Goal: Task Accomplishment & Management: Manage account settings

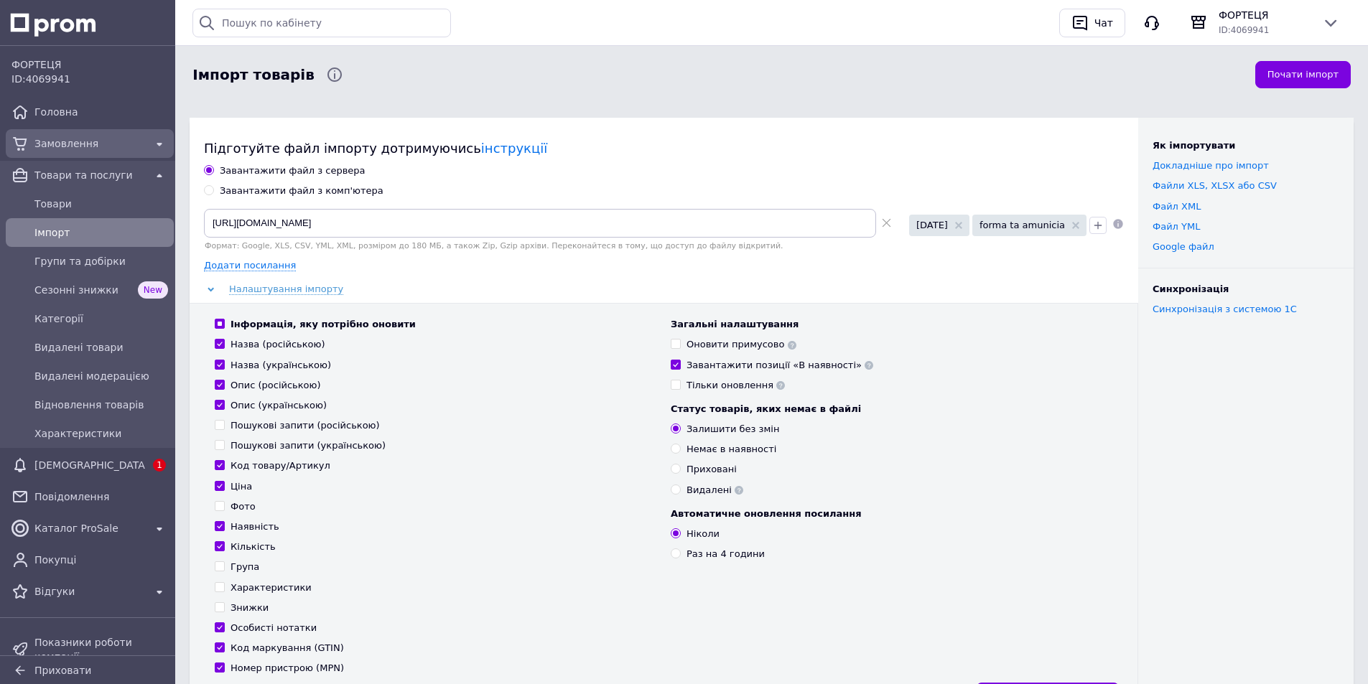
scroll to position [149, 0]
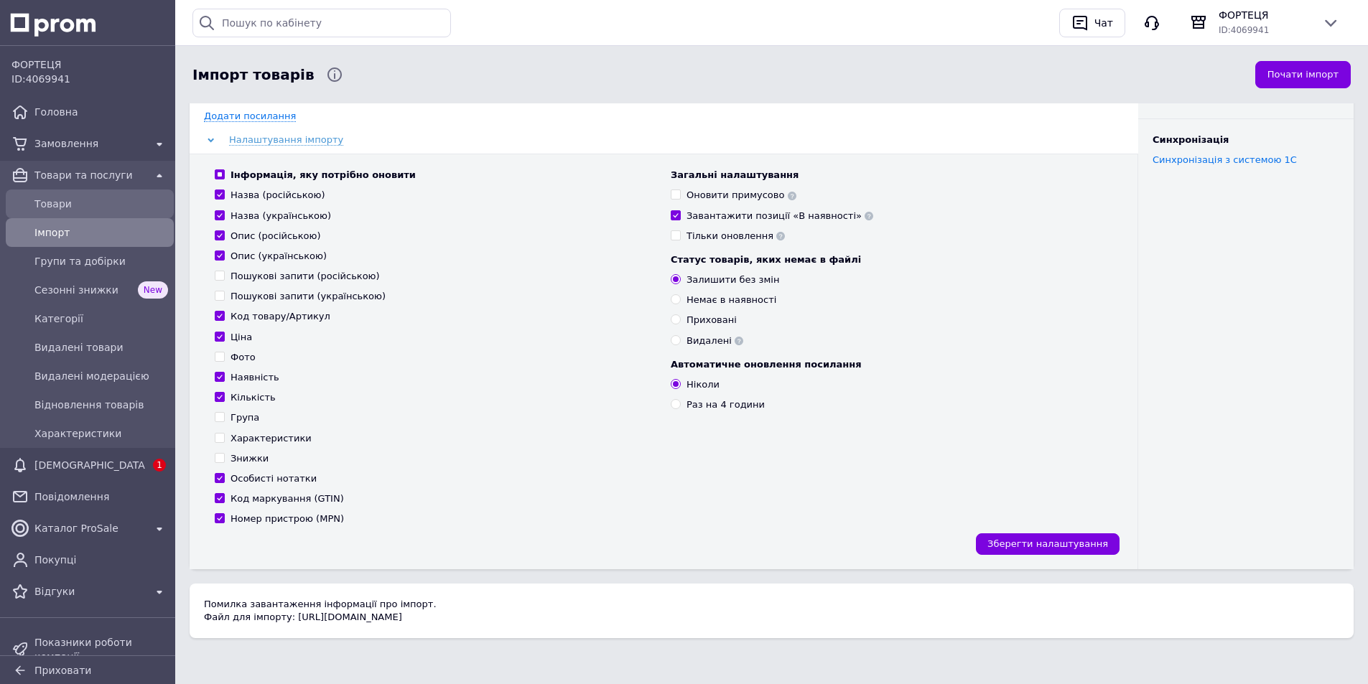
click at [42, 205] on span "Товари" at bounding box center [101, 204] width 134 height 14
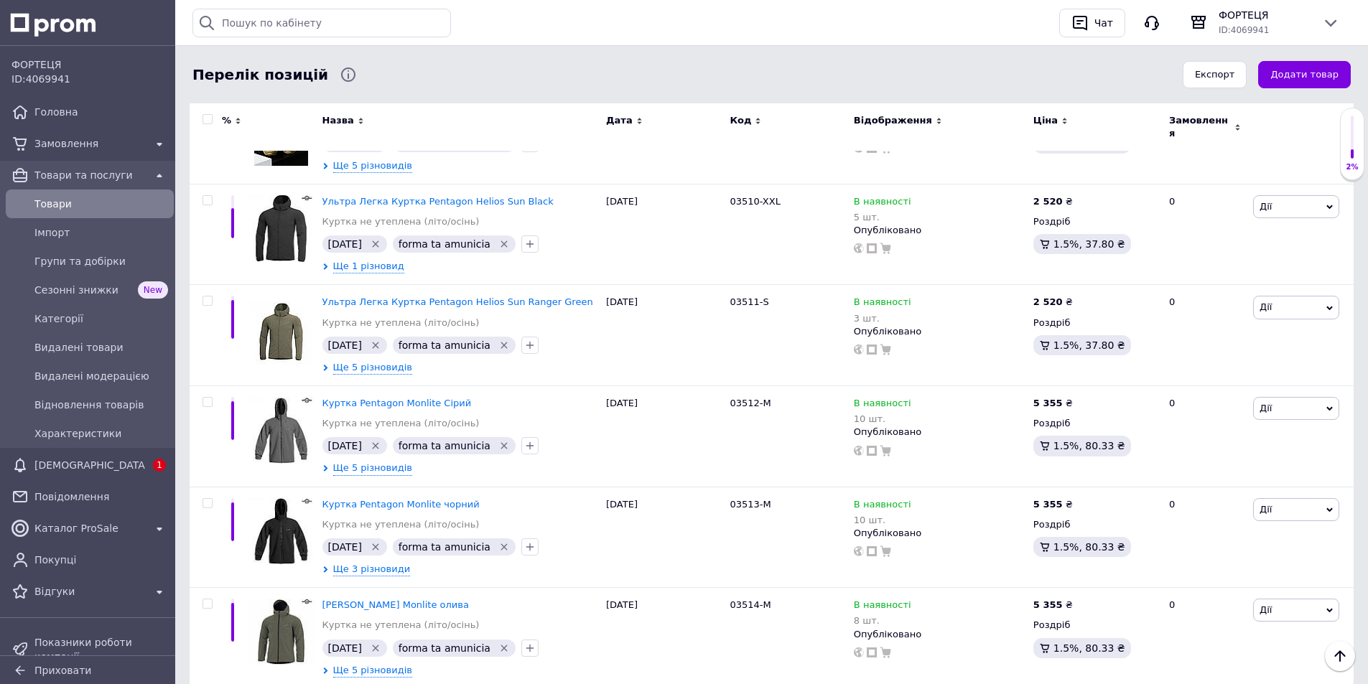
scroll to position [10161, 0]
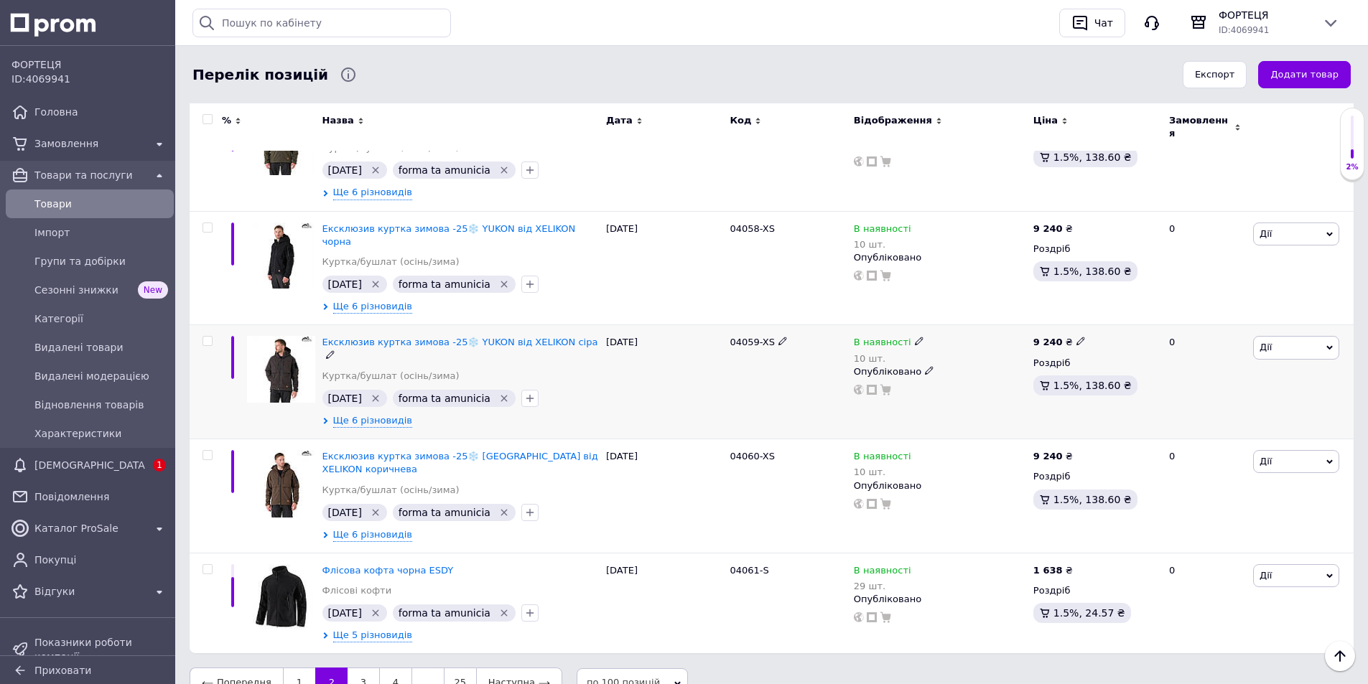
scroll to position [9952, 0]
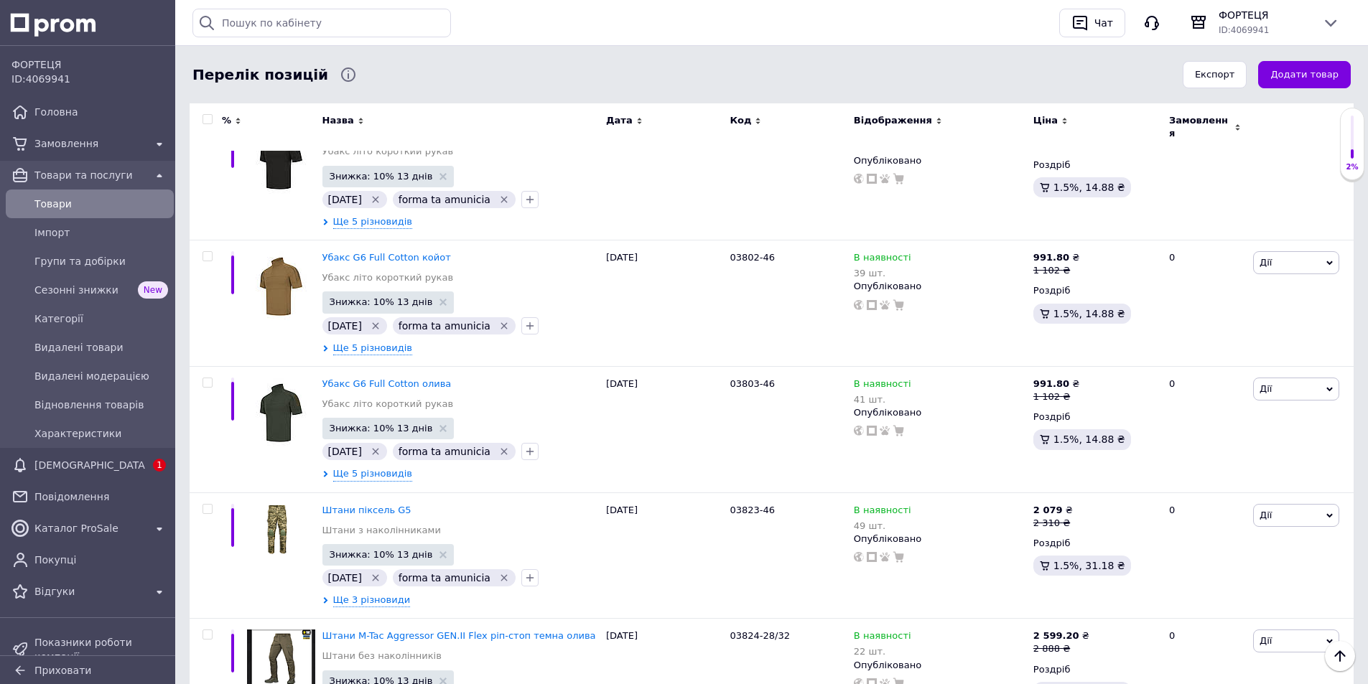
scroll to position [10161, 0]
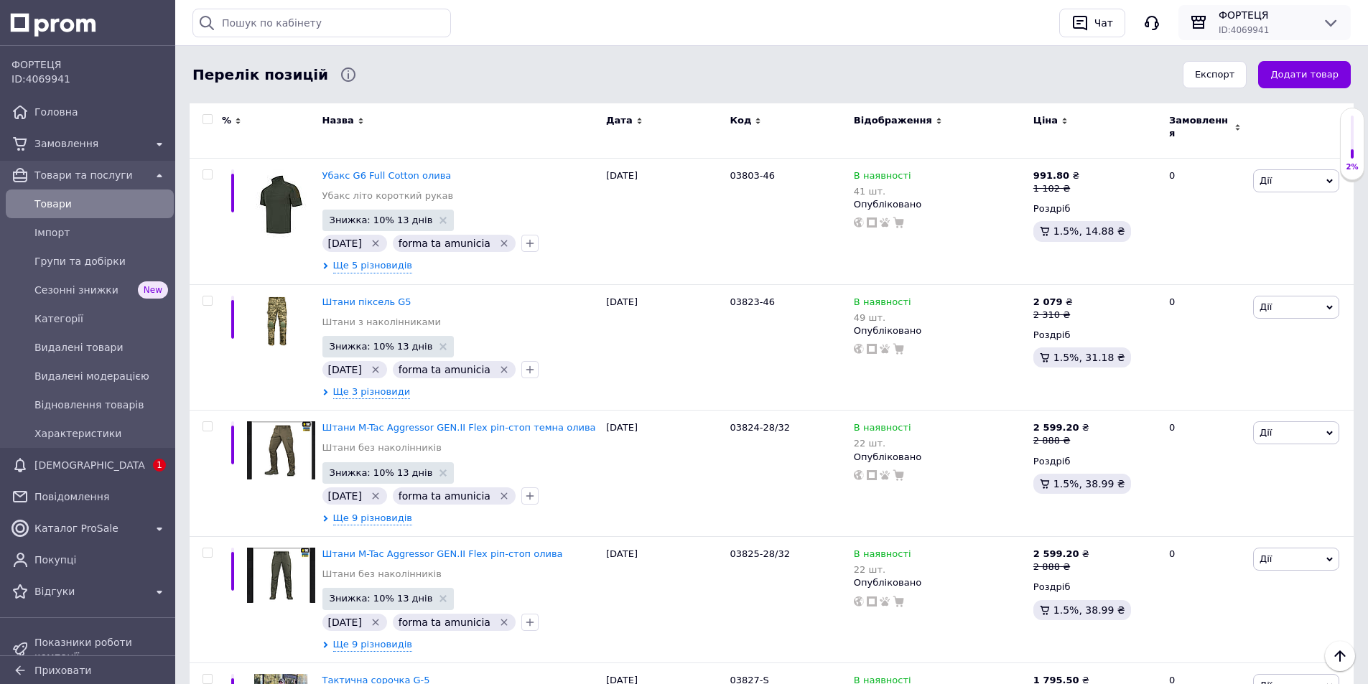
drag, startPoint x: 1279, startPoint y: 15, endPoint x: 1269, endPoint y: 15, distance: 9.3
click at [1277, 15] on span "ФОРТЕЦЯ" at bounding box center [1264, 15] width 92 height 14
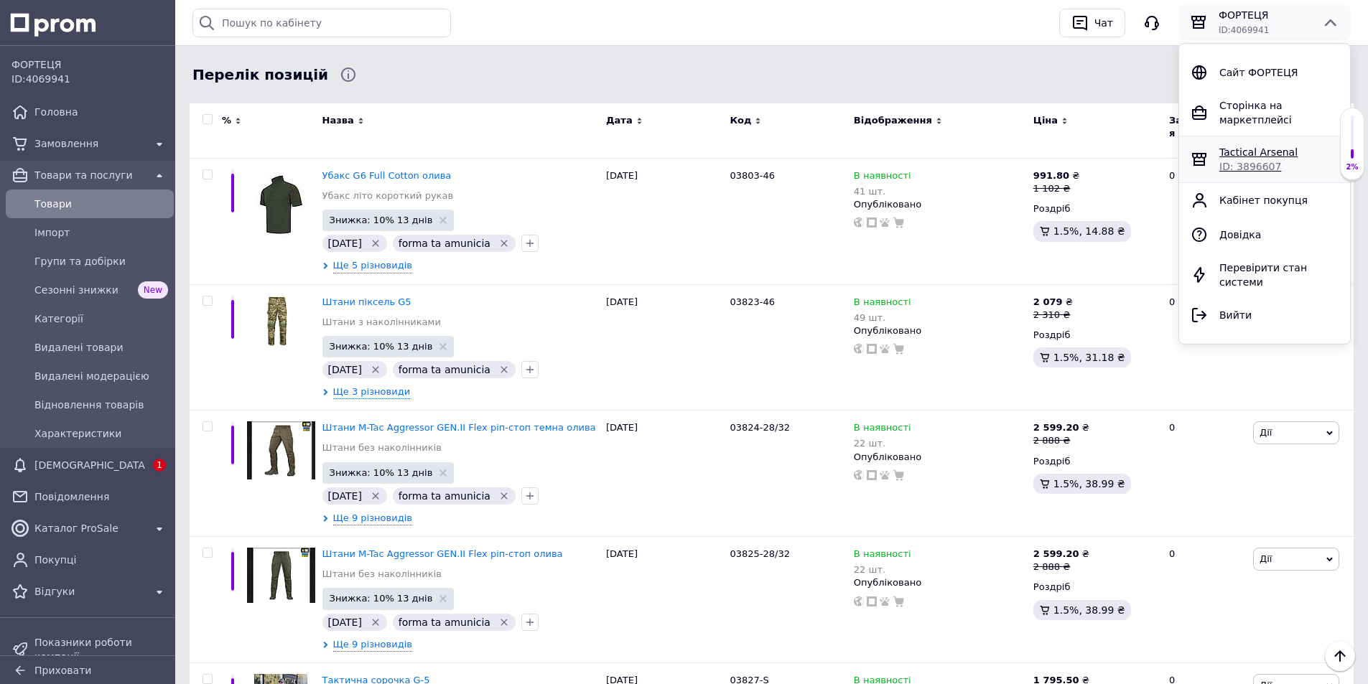
click at [1244, 146] on span "Tactical Arsenal" at bounding box center [1258, 151] width 78 height 11
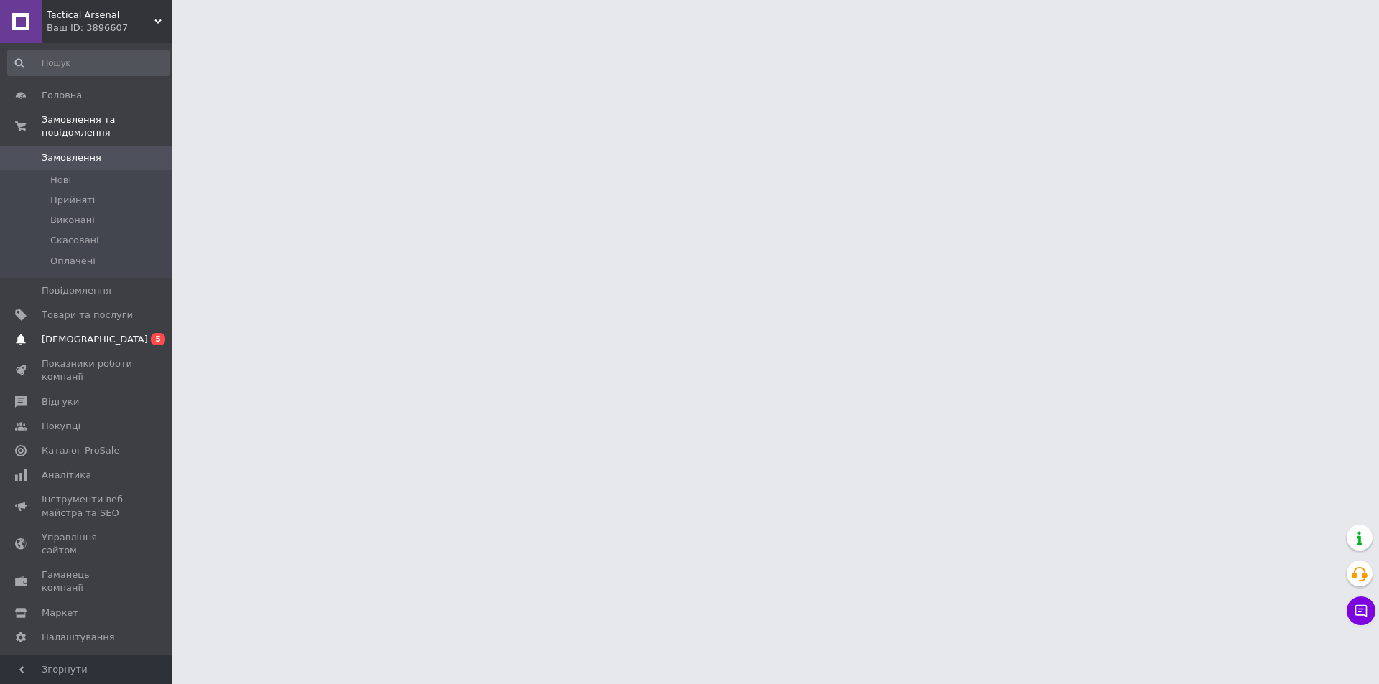
click at [91, 333] on span "[DEMOGRAPHIC_DATA]" at bounding box center [95, 339] width 106 height 13
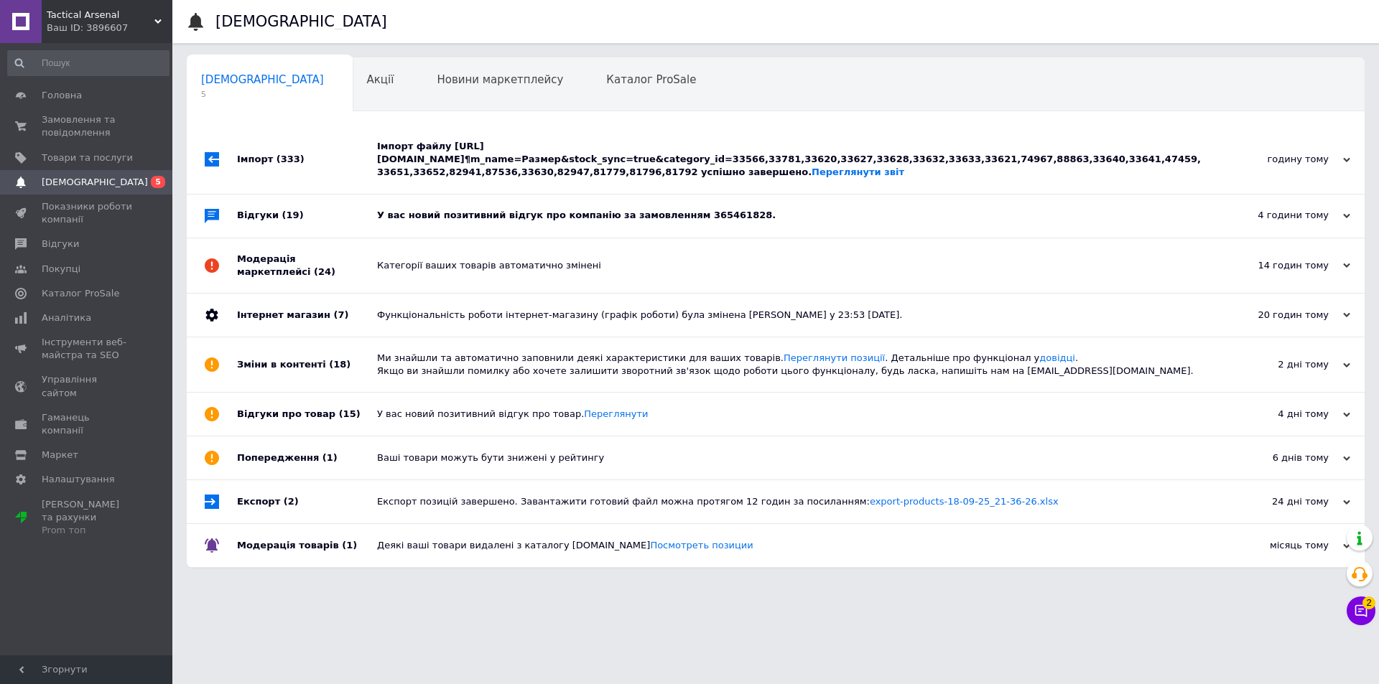
click at [546, 214] on div "У вас новий позитивний відгук про компанію за замовленням 365461828." at bounding box center [791, 215] width 829 height 13
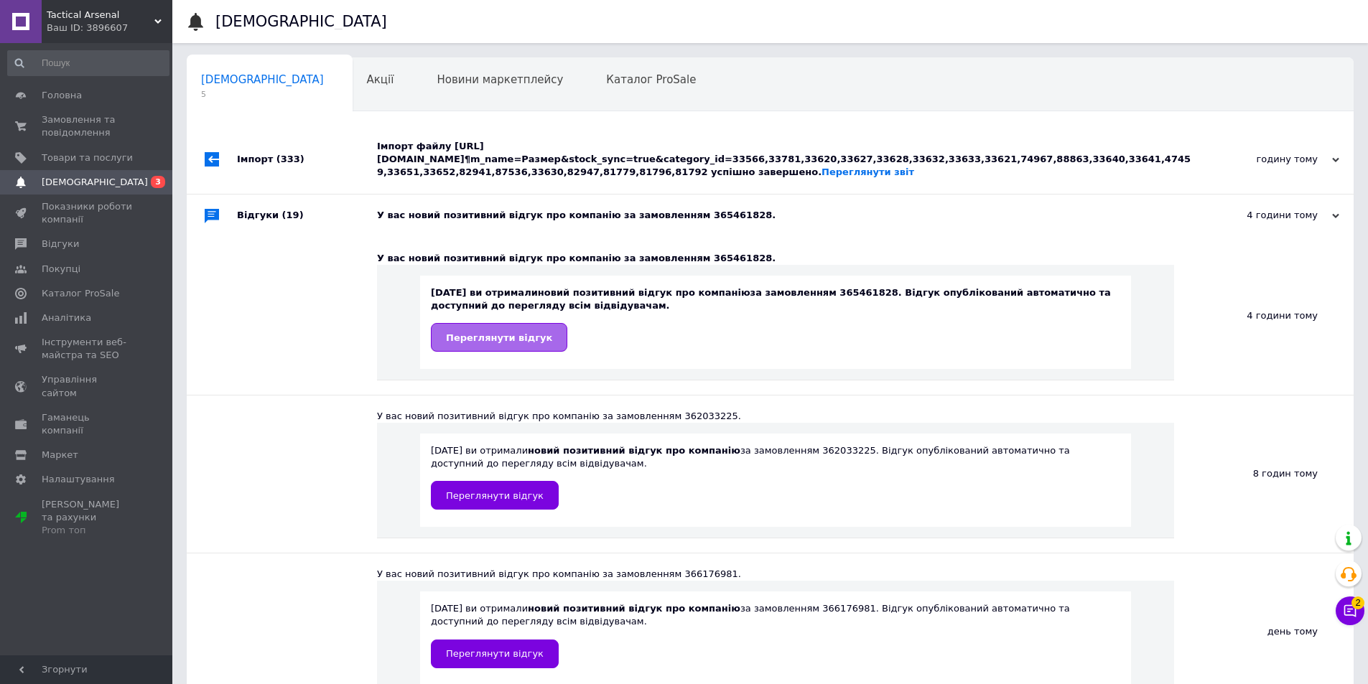
click at [516, 342] on link "Переглянути відгук" at bounding box center [499, 337] width 136 height 29
click at [69, 121] on span "Замовлення та повідомлення" at bounding box center [87, 126] width 91 height 26
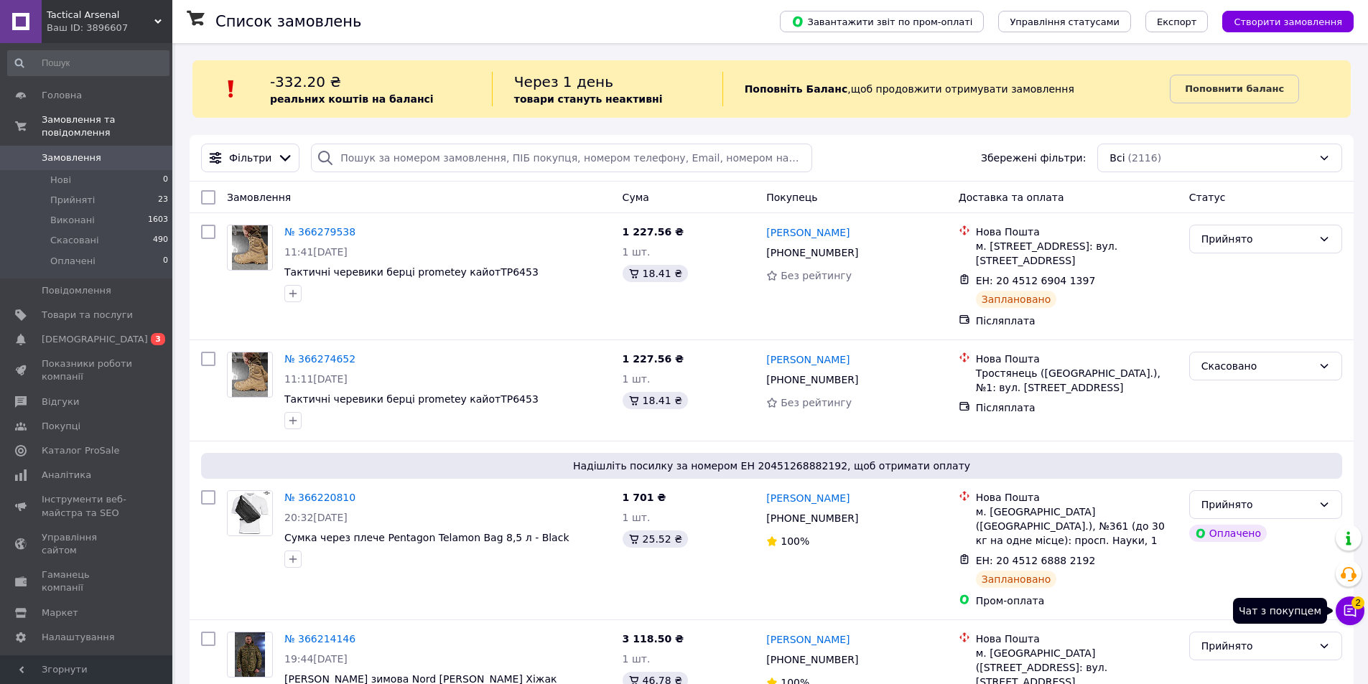
click at [1350, 612] on icon at bounding box center [1350, 611] width 14 height 14
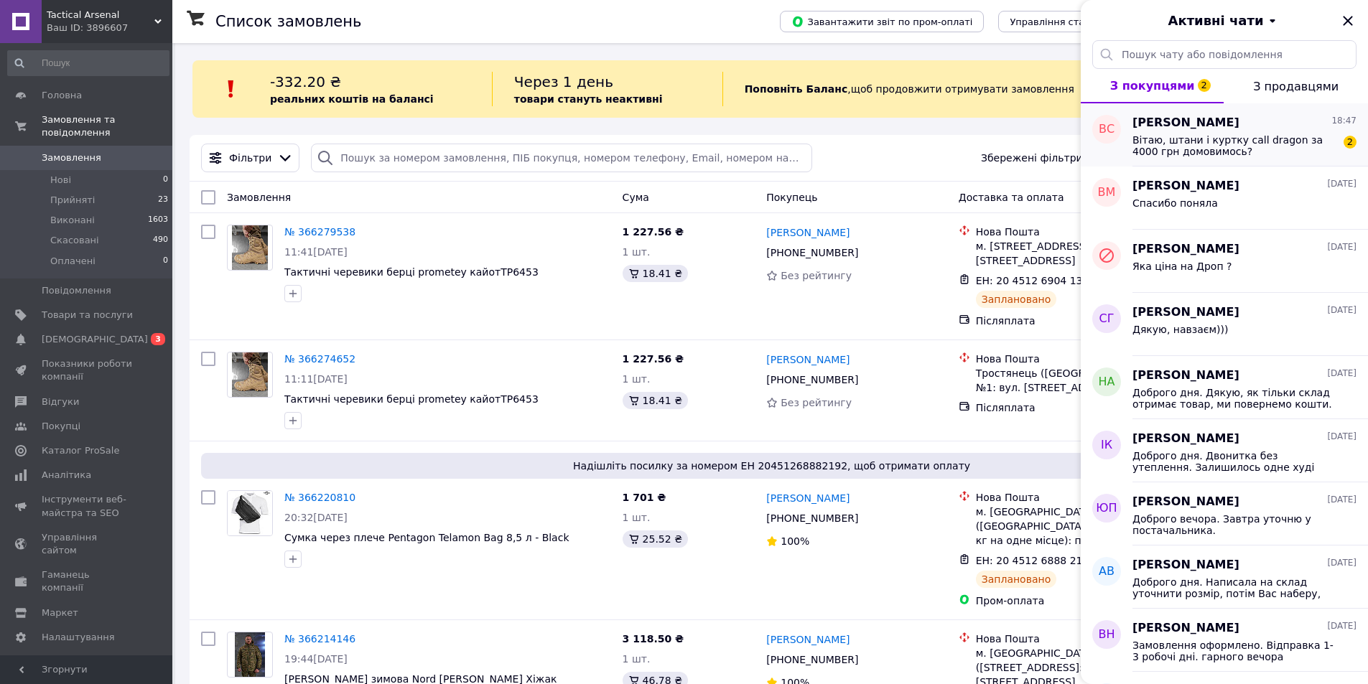
click at [1255, 152] on span "Вітаю, штани і куртку call dragon за 4000 грн домовимось?" at bounding box center [1234, 145] width 204 height 23
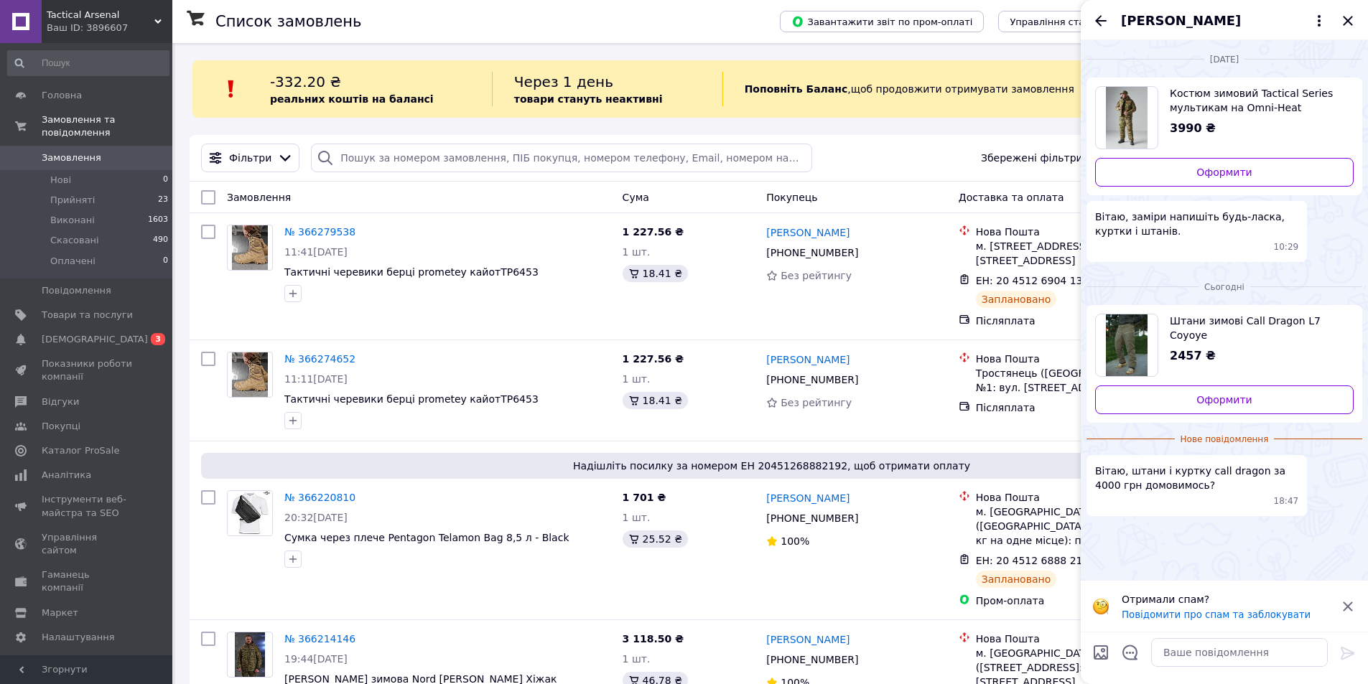
click at [1224, 107] on span "Костюм зимовий Tactical Series мультикам на Omni-Heat" at bounding box center [1256, 100] width 172 height 29
click at [1181, 651] on textarea at bounding box center [1239, 652] width 177 height 29
click at [1171, 653] on textarea "Вітаю, В надіслали костюм" at bounding box center [1224, 652] width 205 height 29
click at [1276, 653] on textarea "Вітаю, Ви надіслали костюм" at bounding box center [1224, 652] width 205 height 29
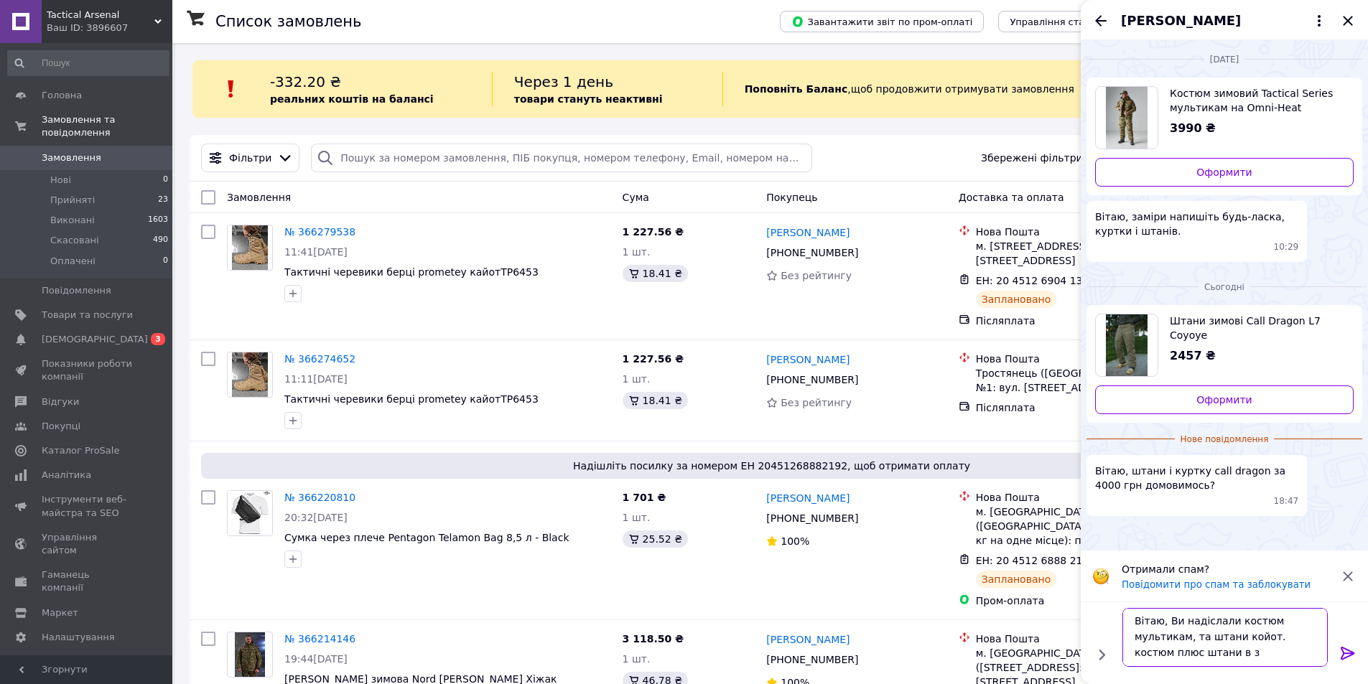
scroll to position [1, 0]
type textarea "Вітаю, Ви надіслали костюм мультикам, та штани койот. костюм плюс штани в закуп…"
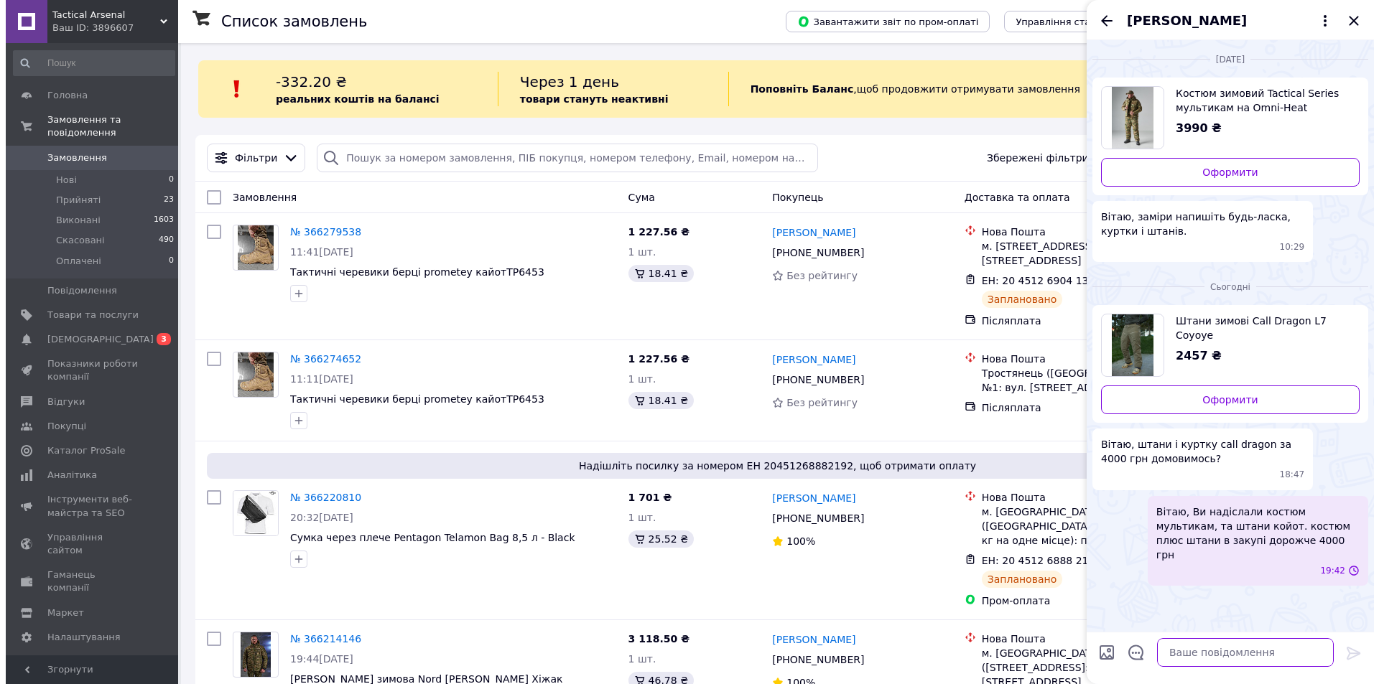
scroll to position [0, 0]
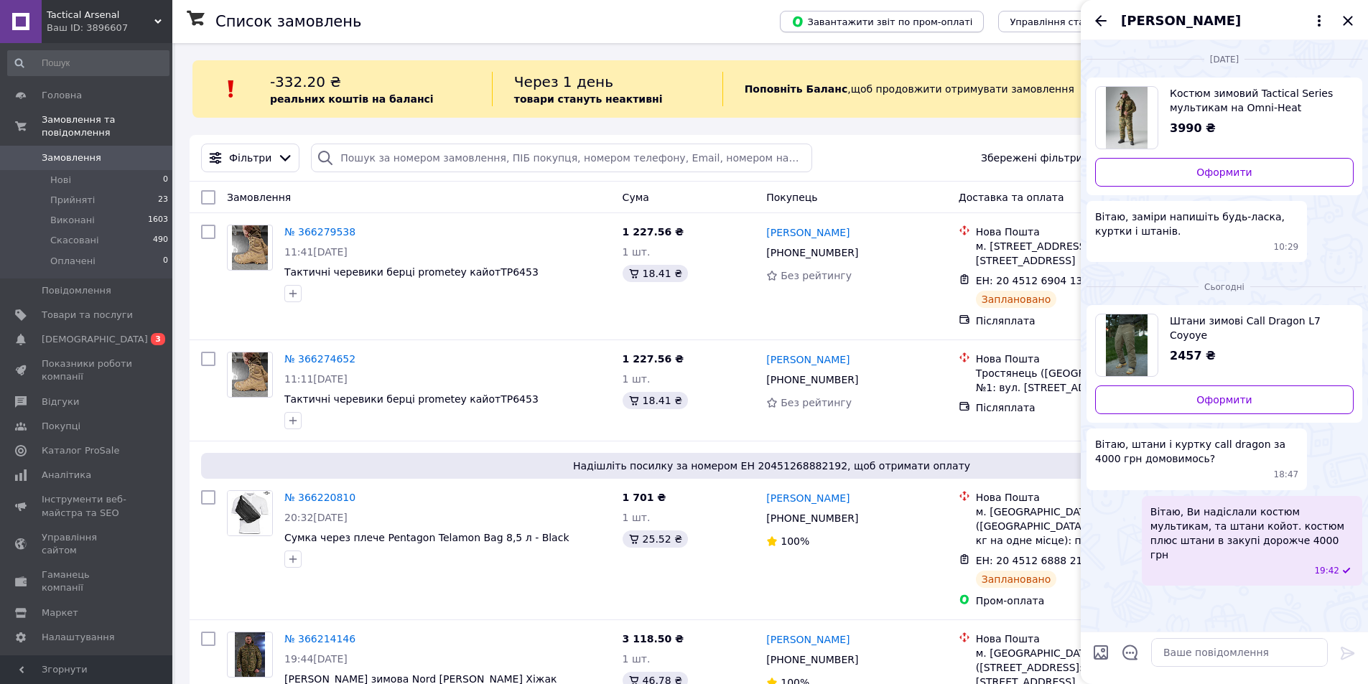
drag, startPoint x: 1345, startPoint y: 19, endPoint x: 905, endPoint y: 28, distance: 440.2
click at [1343, 19] on icon "Закрити" at bounding box center [1347, 20] width 17 height 17
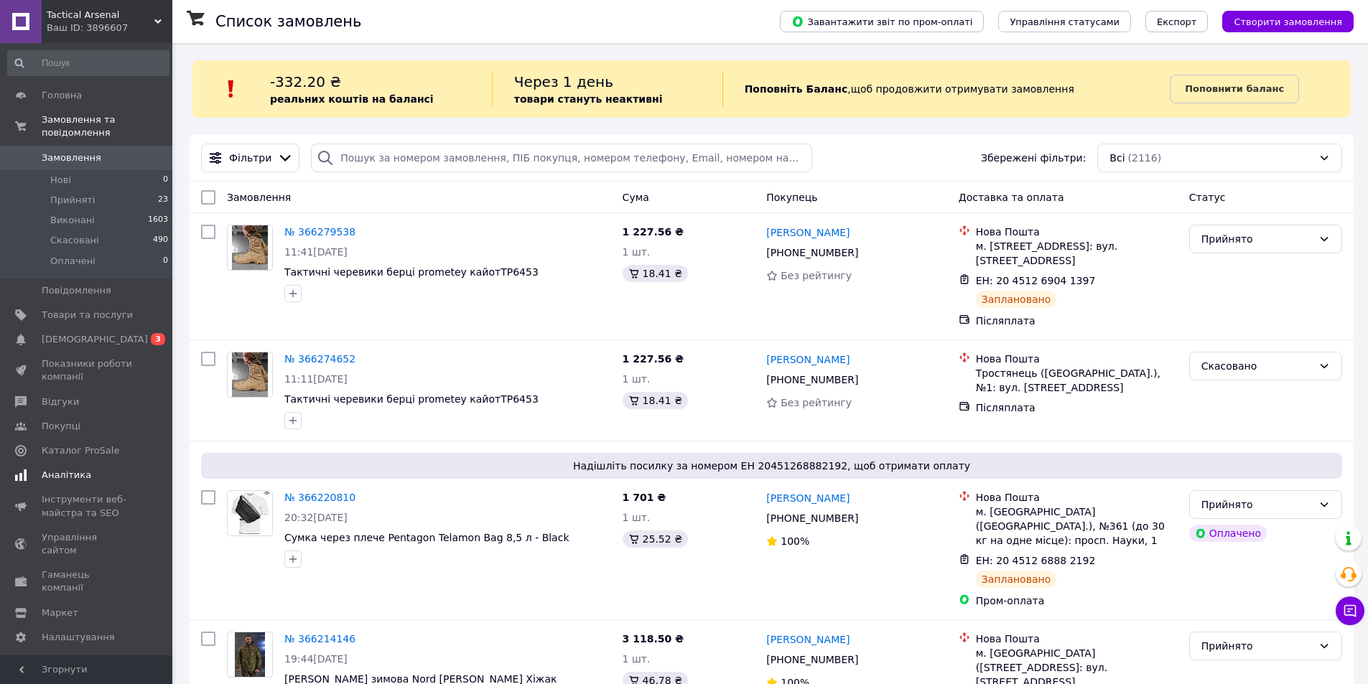
click at [50, 333] on span "[DEMOGRAPHIC_DATA]" at bounding box center [95, 339] width 106 height 13
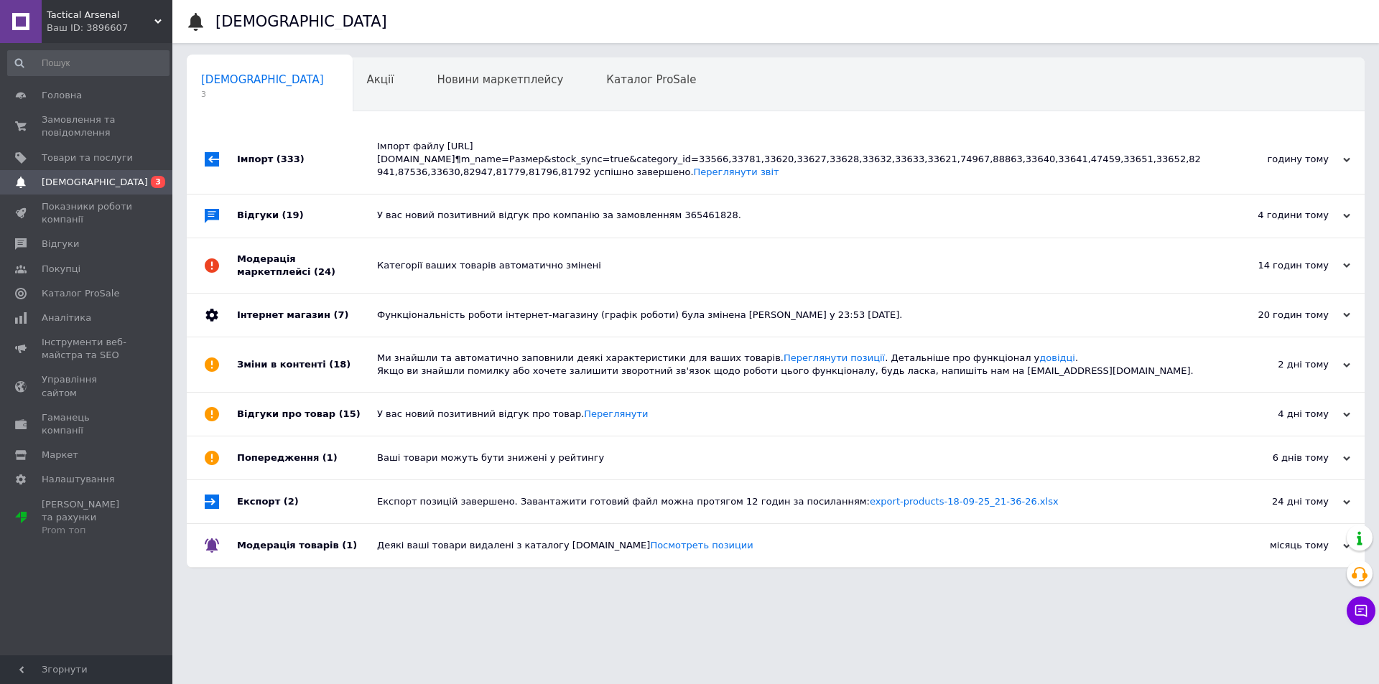
click at [610, 137] on div "Імпорт файлу [URL][DOMAIN_NAME]¶m_name=Размер&stock_sync=true&category_id=33566…" at bounding box center [791, 160] width 829 height 68
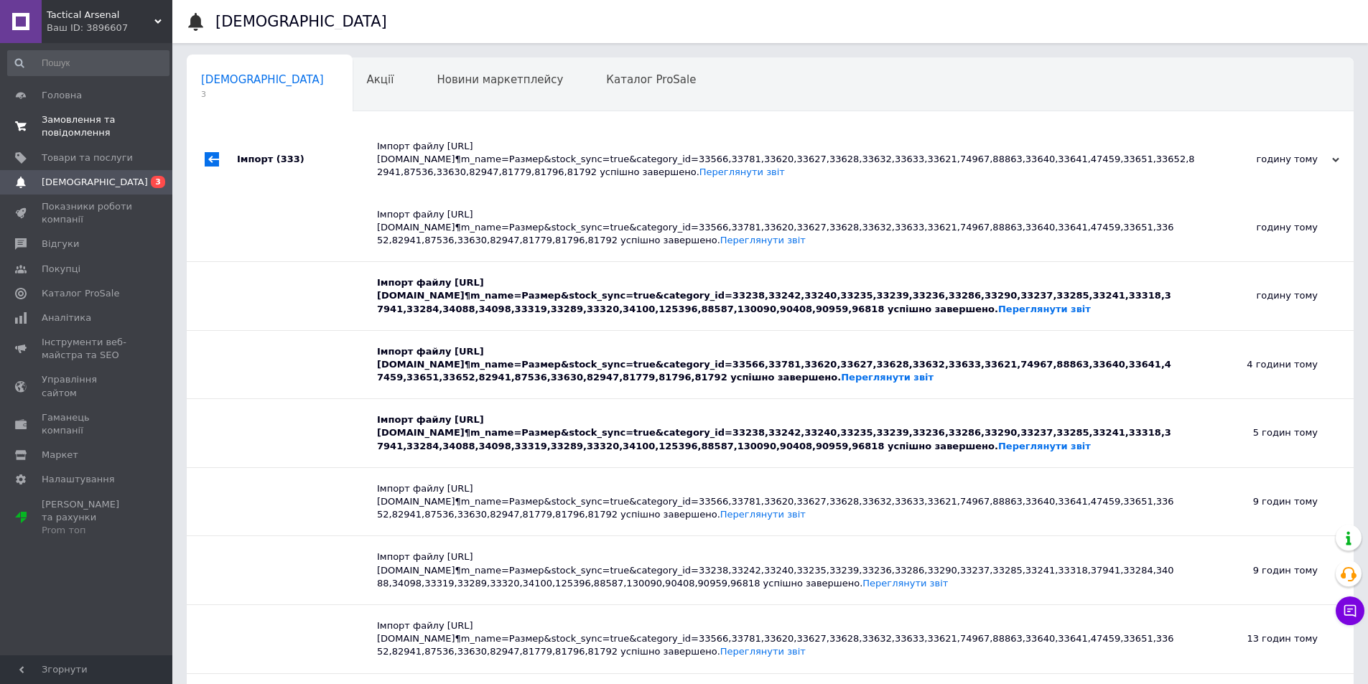
drag, startPoint x: 598, startPoint y: 150, endPoint x: 131, endPoint y: 141, distance: 467.5
click at [595, 149] on div "Імпорт файлу [URL][DOMAIN_NAME]¶m_name=Размер&stock_sync=true&category_id=33566…" at bounding box center [786, 159] width 819 height 39
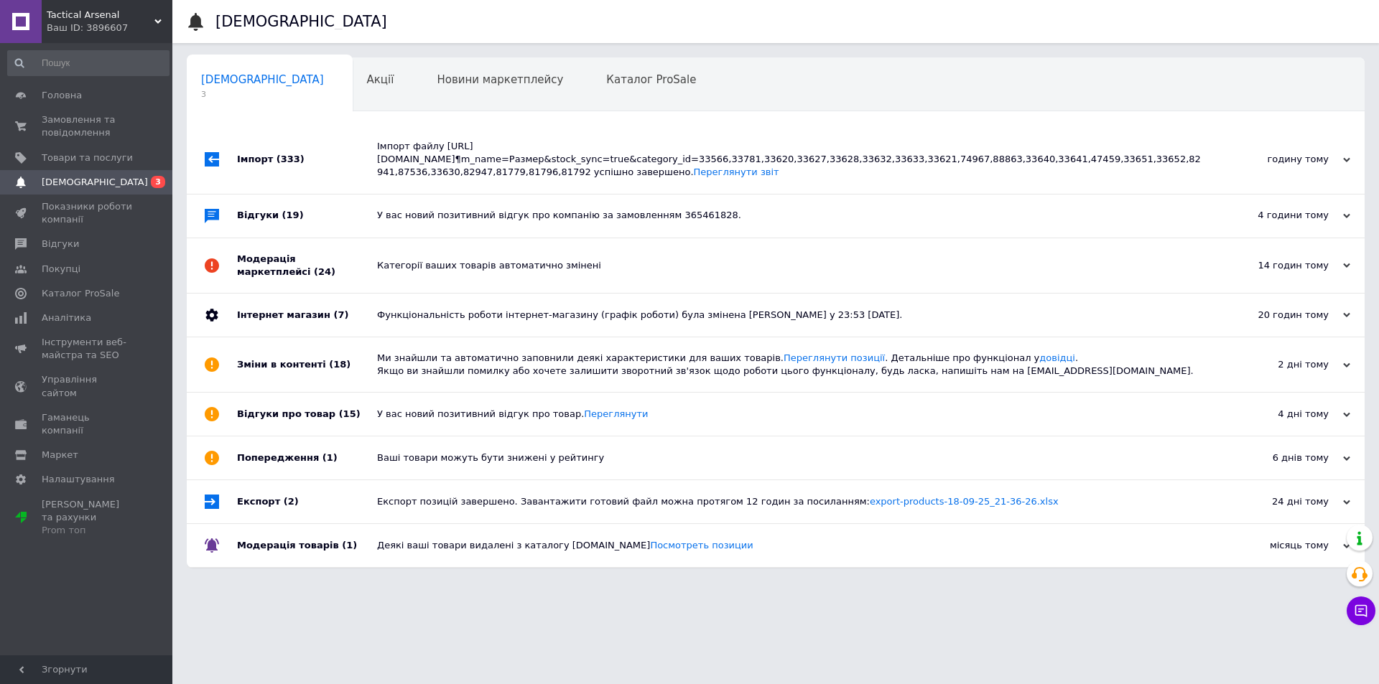
click at [108, 6] on div "Tactical Arsenal Ваш ID: 3896607" at bounding box center [107, 21] width 131 height 43
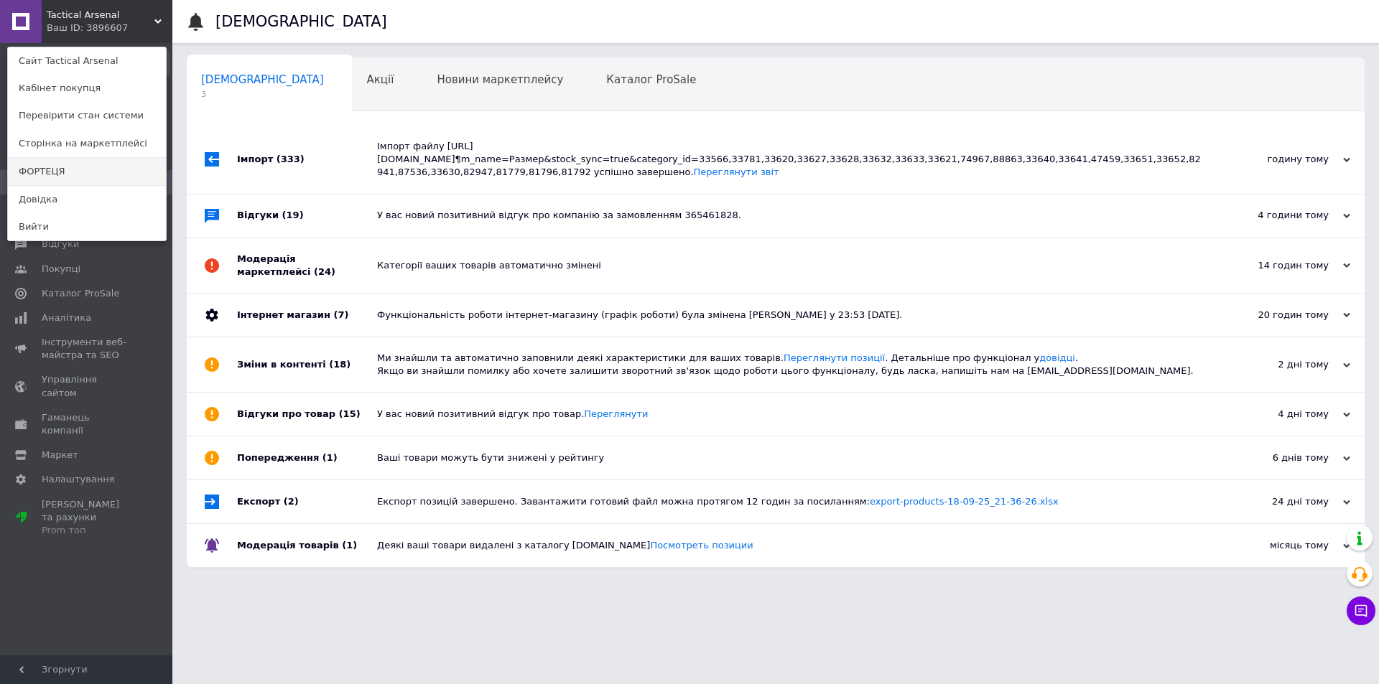
click at [47, 179] on link "ФОРТЕЦЯ" at bounding box center [87, 171] width 158 height 27
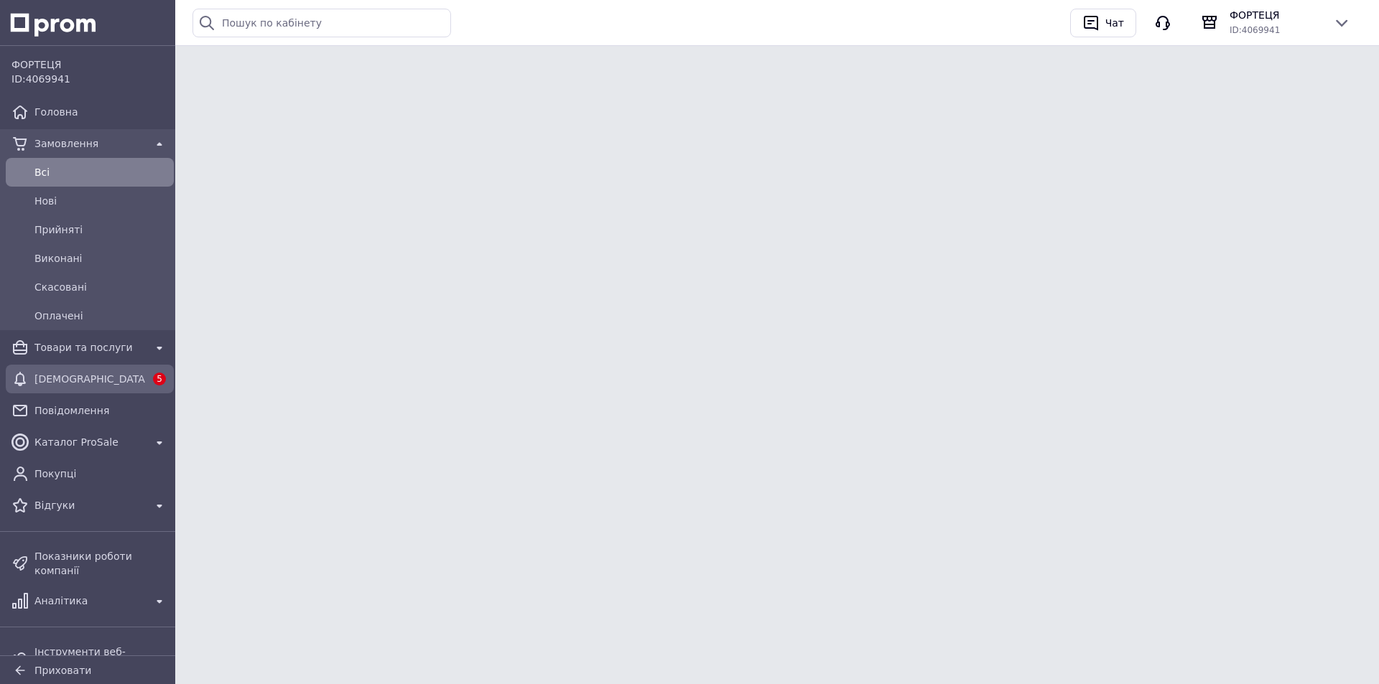
click at [60, 376] on span "[DEMOGRAPHIC_DATA]" at bounding box center [89, 379] width 111 height 14
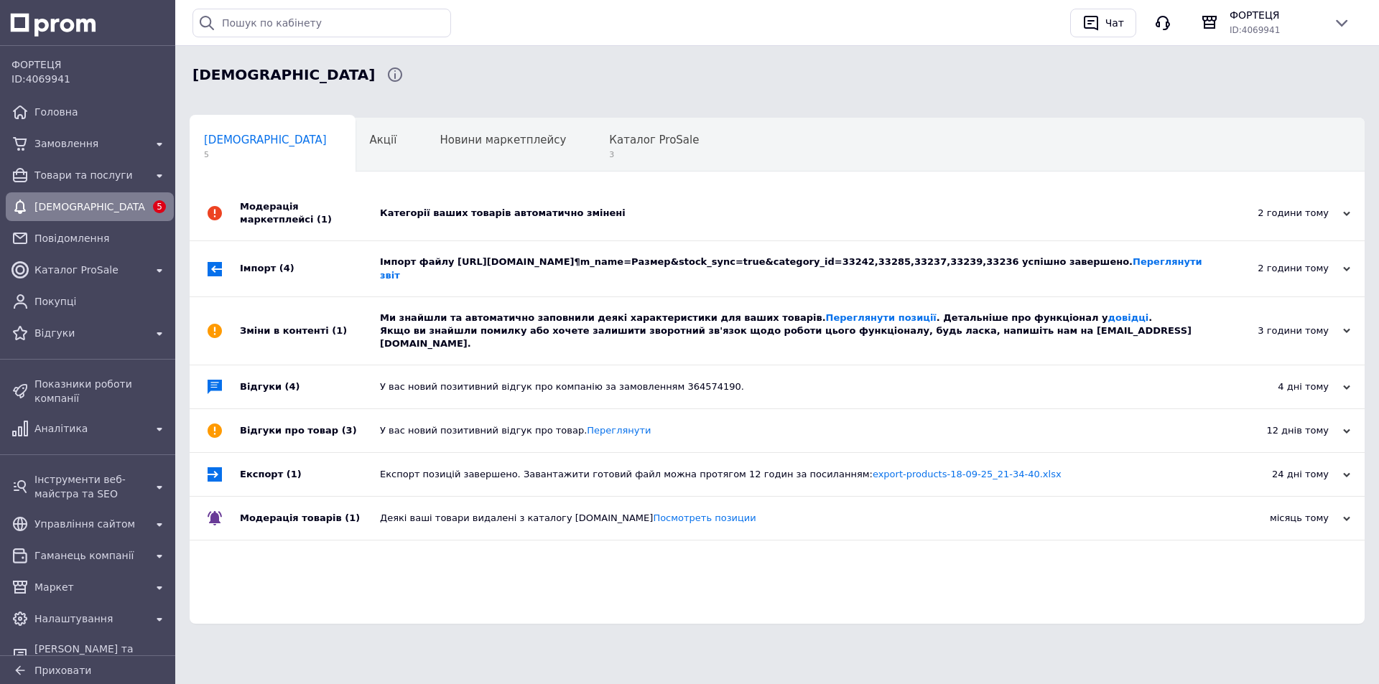
click at [494, 207] on div "Категорії ваших товарів автоматично змінені" at bounding box center [793, 213] width 826 height 13
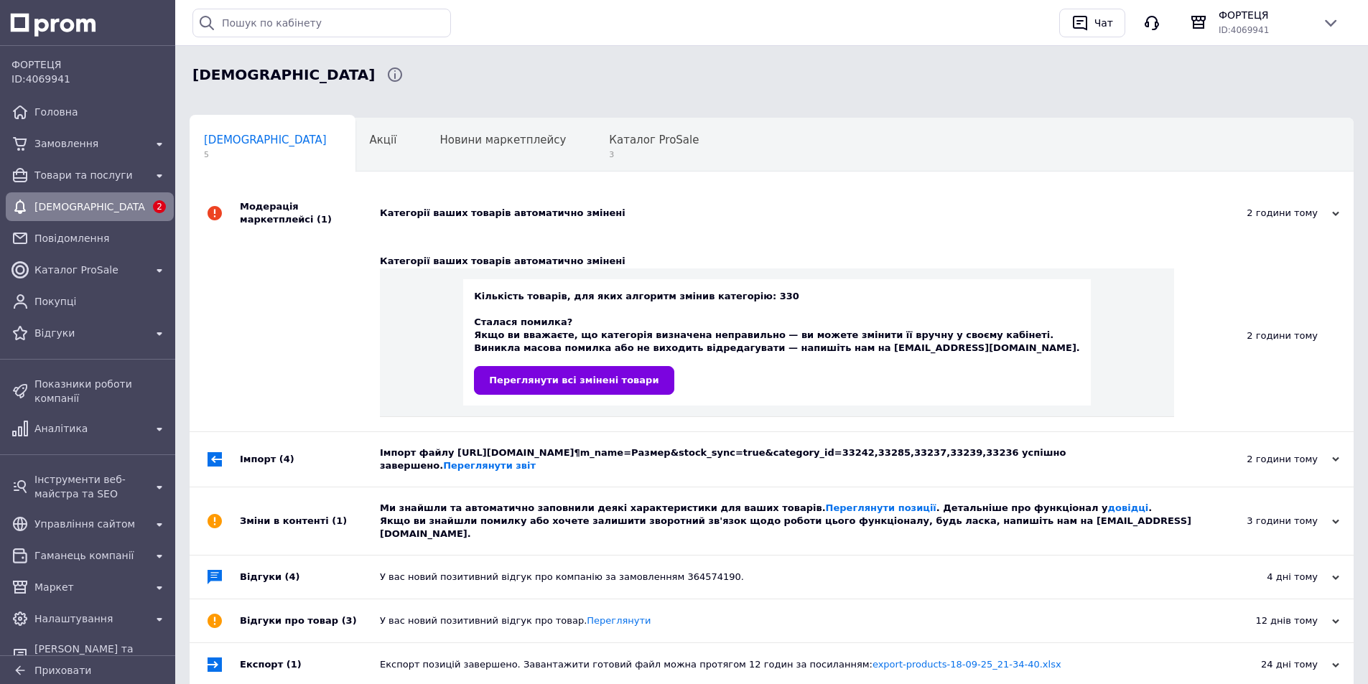
click at [494, 207] on div "Категорії ваших товарів автоматично змінені" at bounding box center [788, 213] width 816 height 13
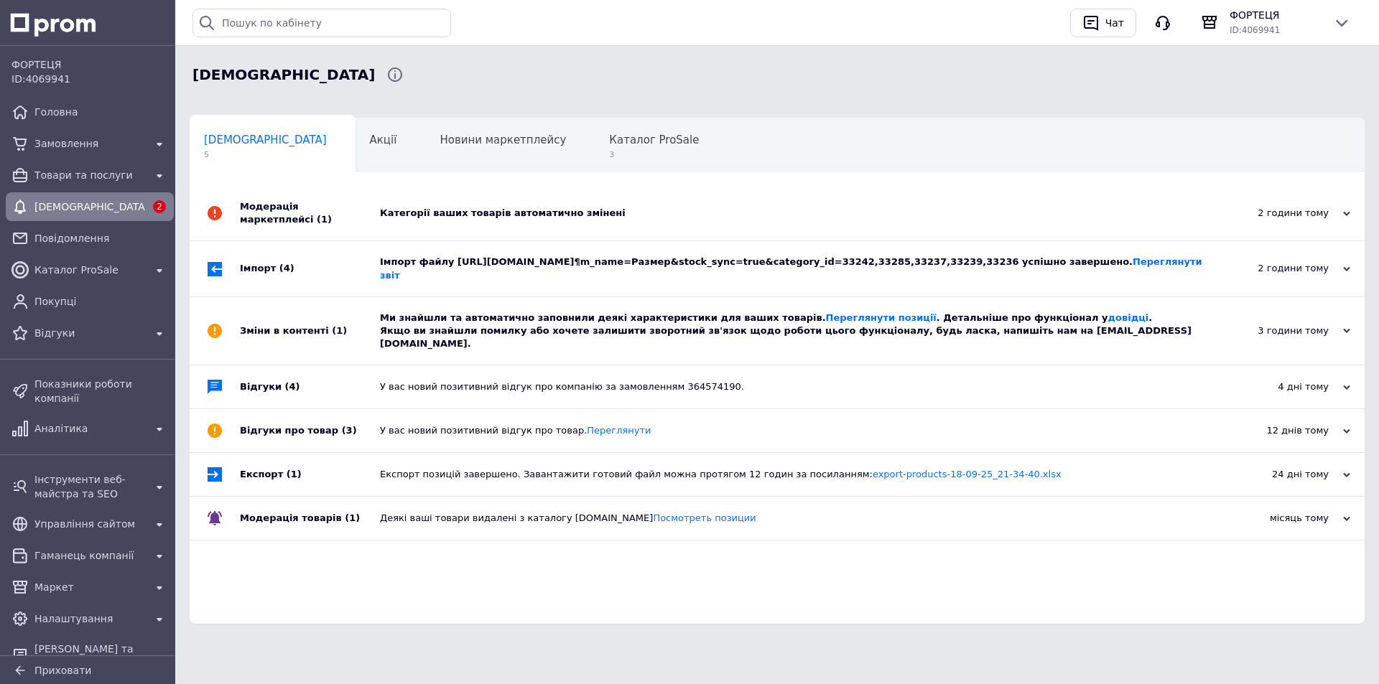
click at [470, 265] on div "Імпорт файлу https://backend.mydrop.com.ua/vendor/api/export/products/prom/yml?…" at bounding box center [793, 269] width 826 height 26
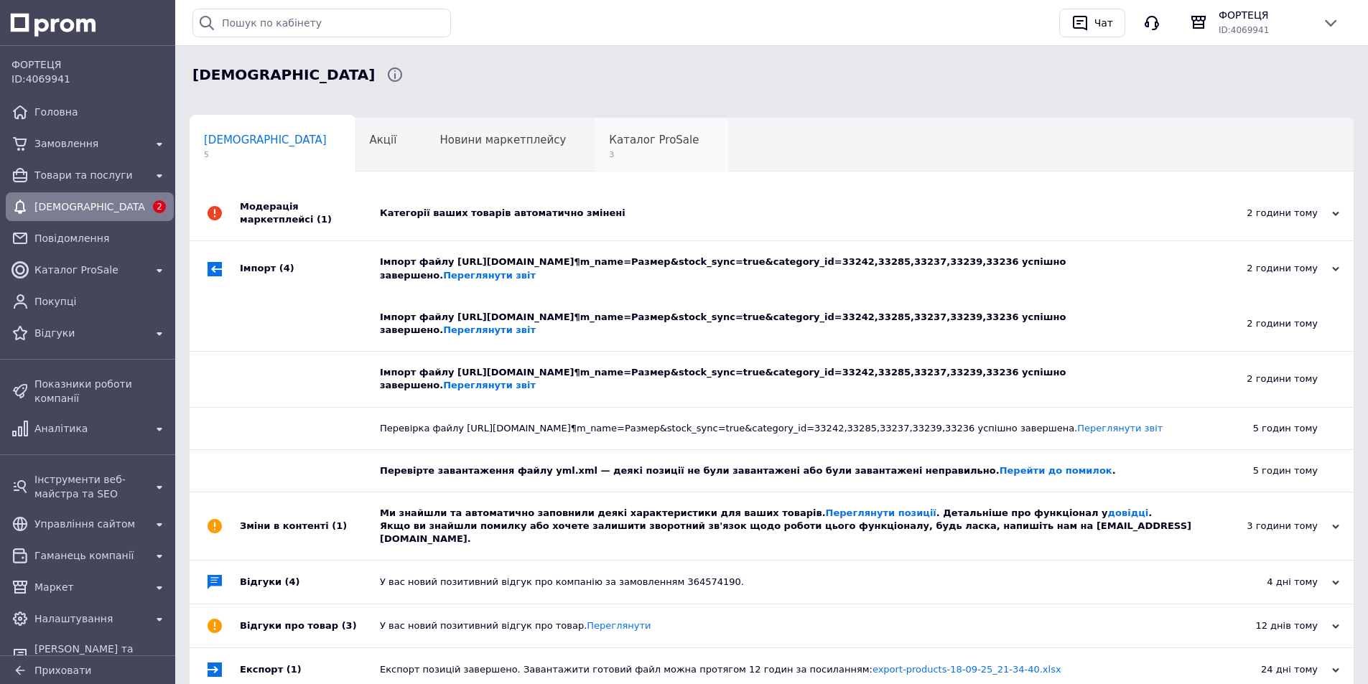
click at [609, 151] on span "3" at bounding box center [654, 154] width 90 height 11
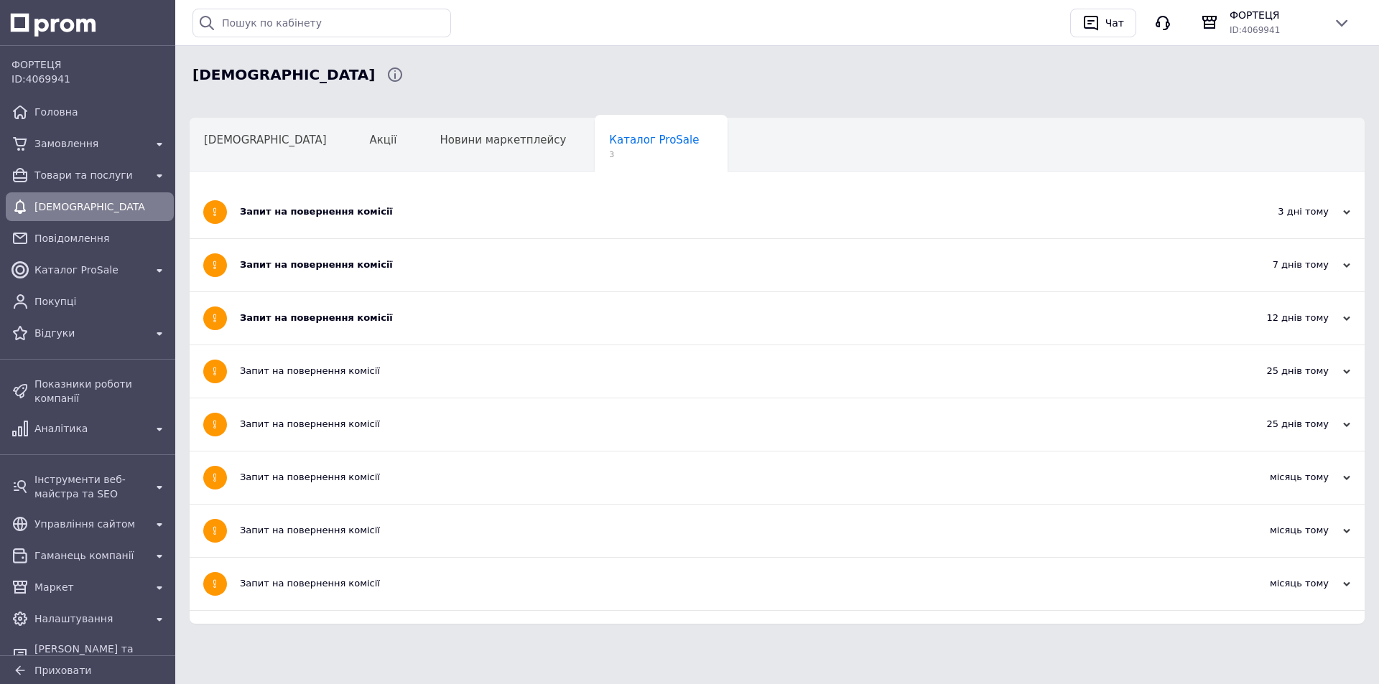
click at [517, 236] on div "Запит на повернення комісії" at bounding box center [723, 212] width 966 height 52
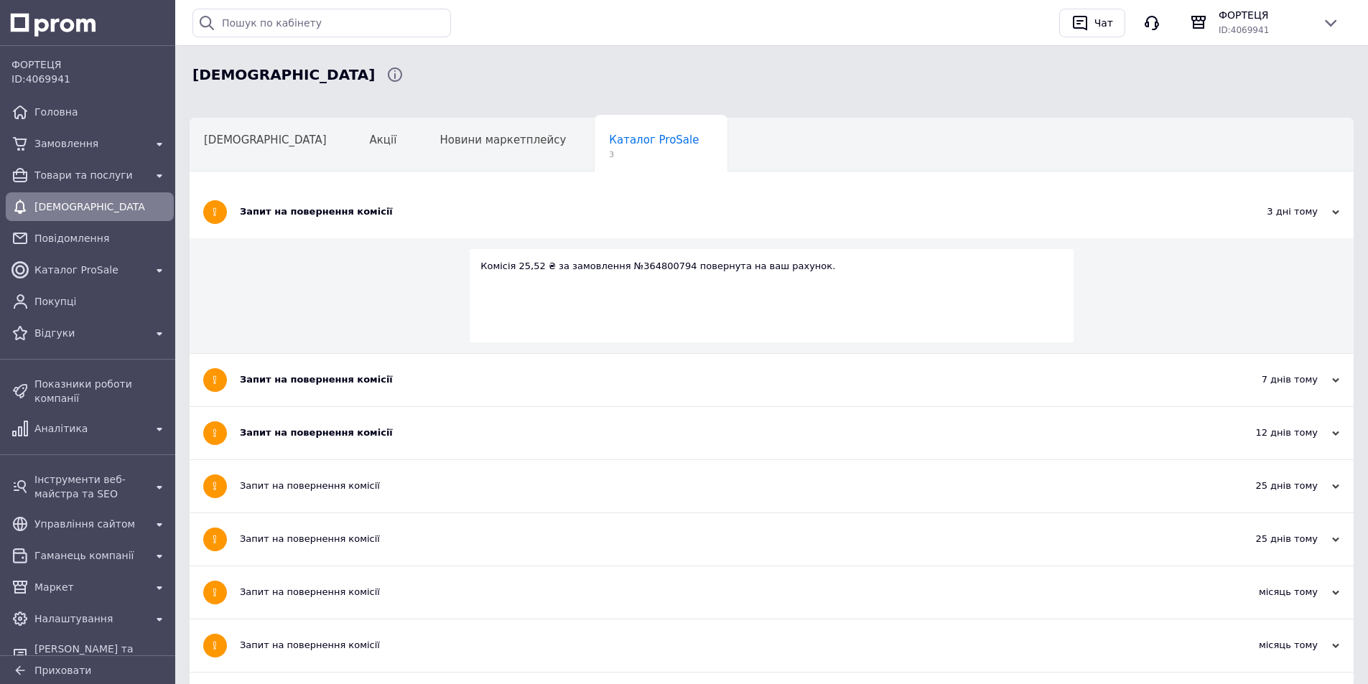
drag, startPoint x: 517, startPoint y: 216, endPoint x: 511, endPoint y: 240, distance: 24.4
click at [517, 217] on div "Запит на повернення комісії" at bounding box center [718, 211] width 956 height 13
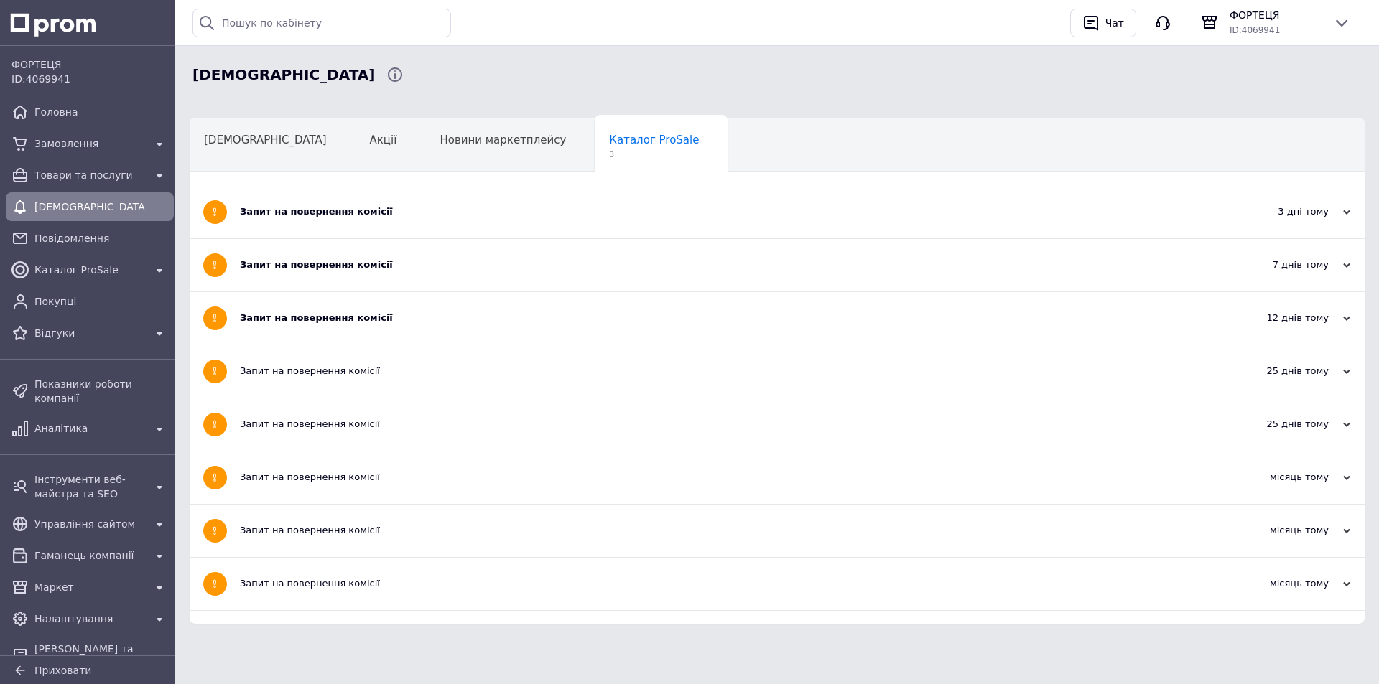
click at [485, 263] on div "Запит на повернення комісії" at bounding box center [723, 264] width 966 height 13
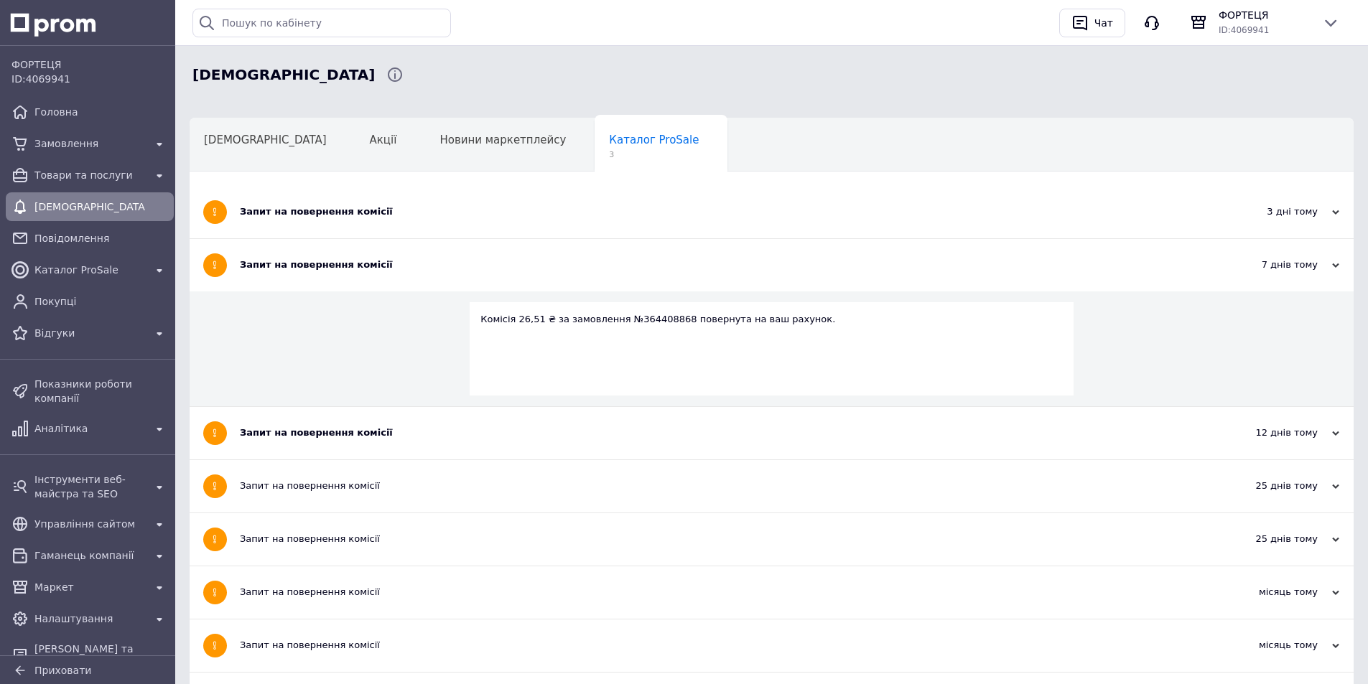
click at [485, 263] on div "Запит на повернення комісії" at bounding box center [718, 264] width 956 height 13
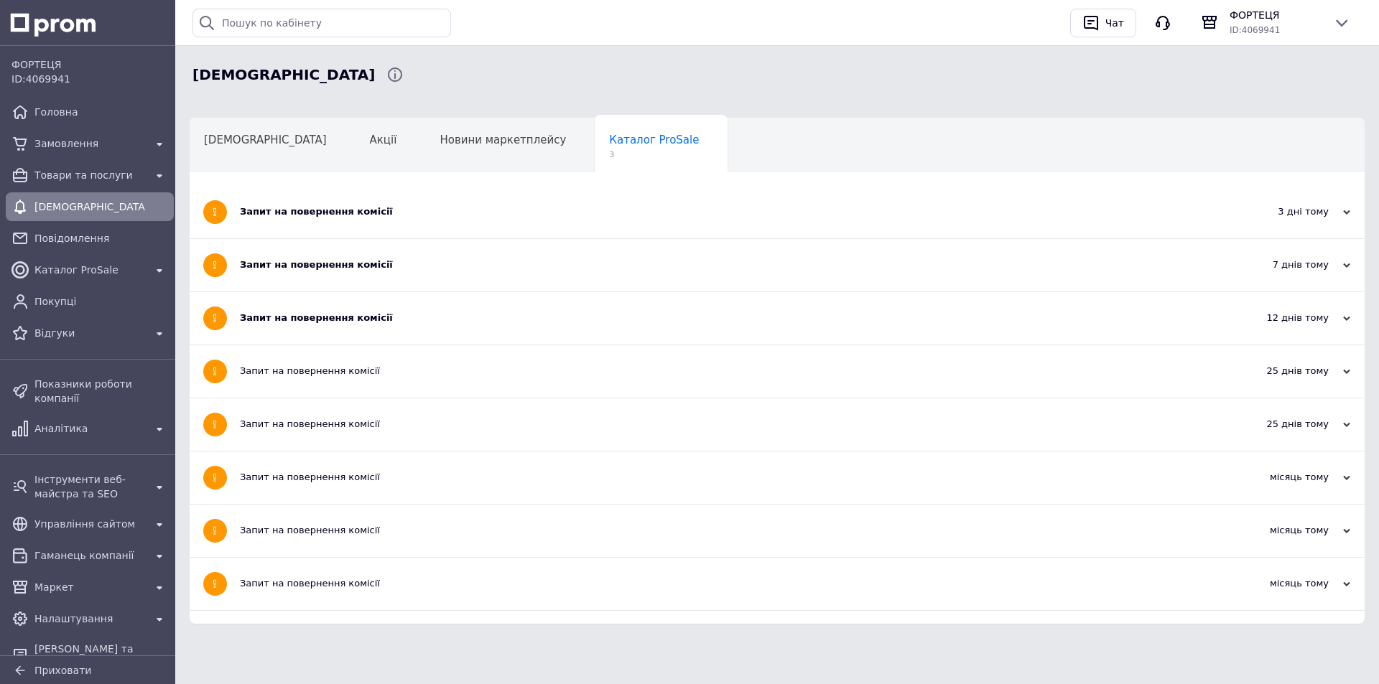
drag, startPoint x: 469, startPoint y: 310, endPoint x: 442, endPoint y: 296, distance: 30.8
click at [468, 310] on div "Запит на повернення комісії" at bounding box center [723, 318] width 966 height 52
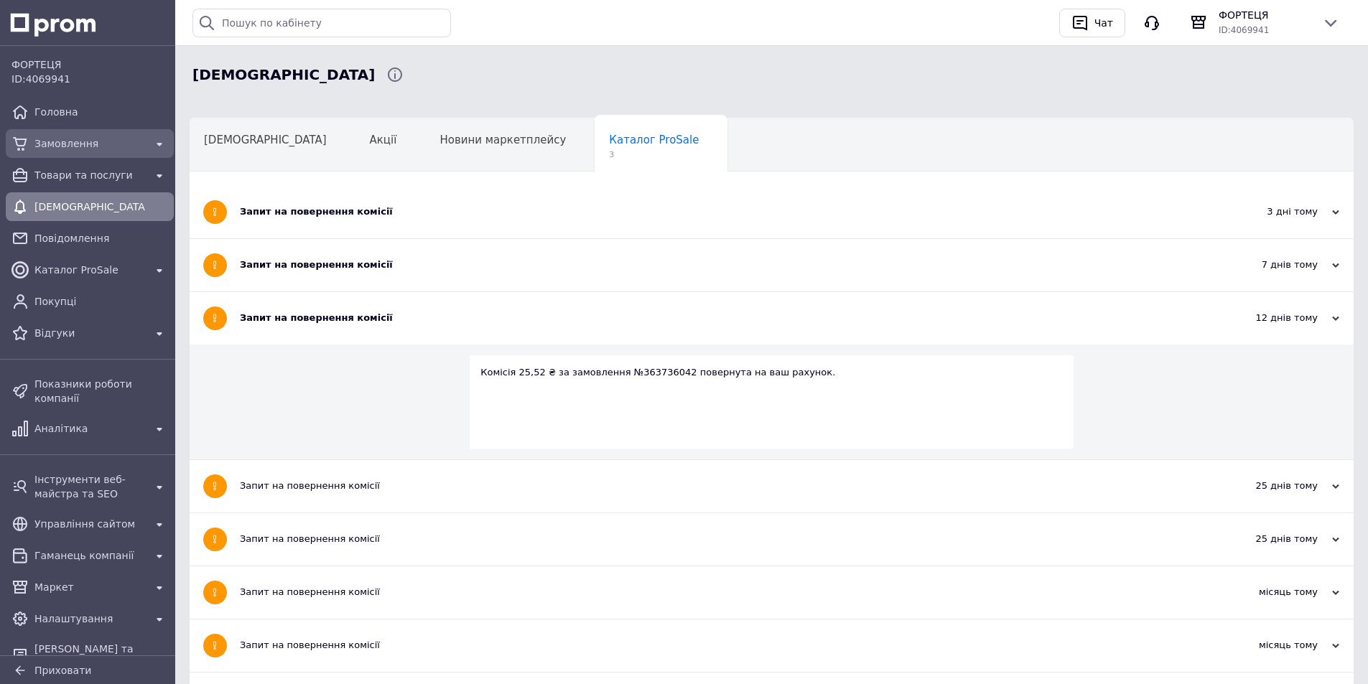
click at [90, 136] on div "Замовлення" at bounding box center [90, 144] width 116 height 20
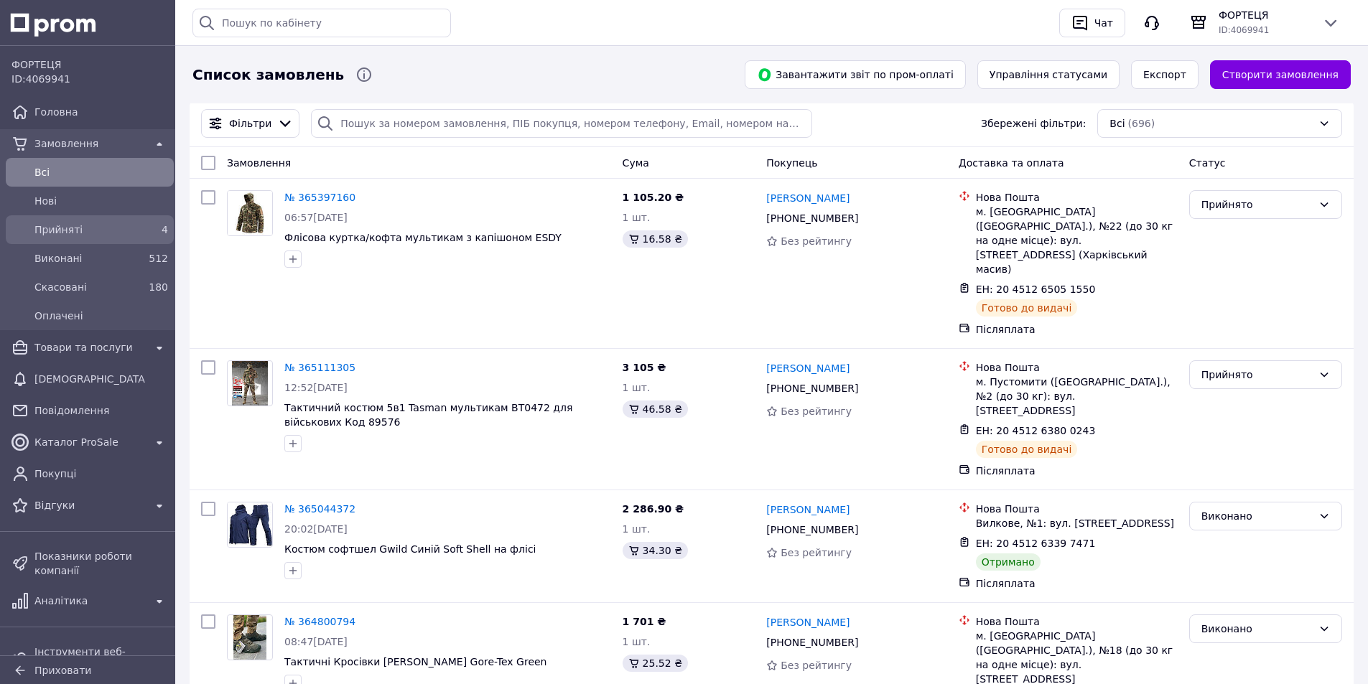
click at [51, 224] on span "Прийняті" at bounding box center [86, 230] width 105 height 14
